Goal: Find specific page/section: Find specific page/section

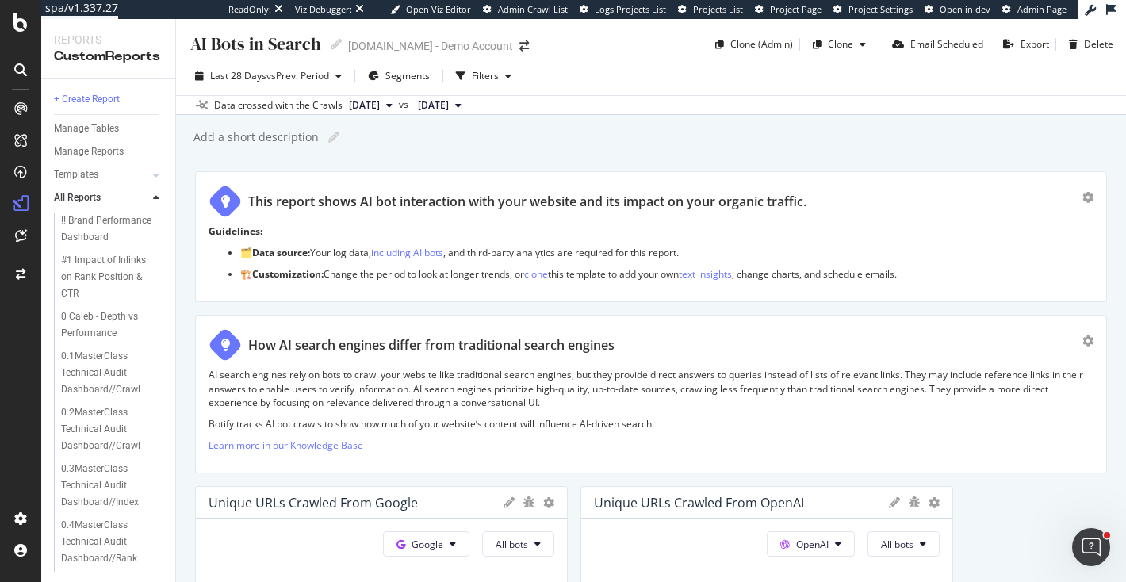
scroll to position [552, 0]
